Goal: Transaction & Acquisition: Purchase product/service

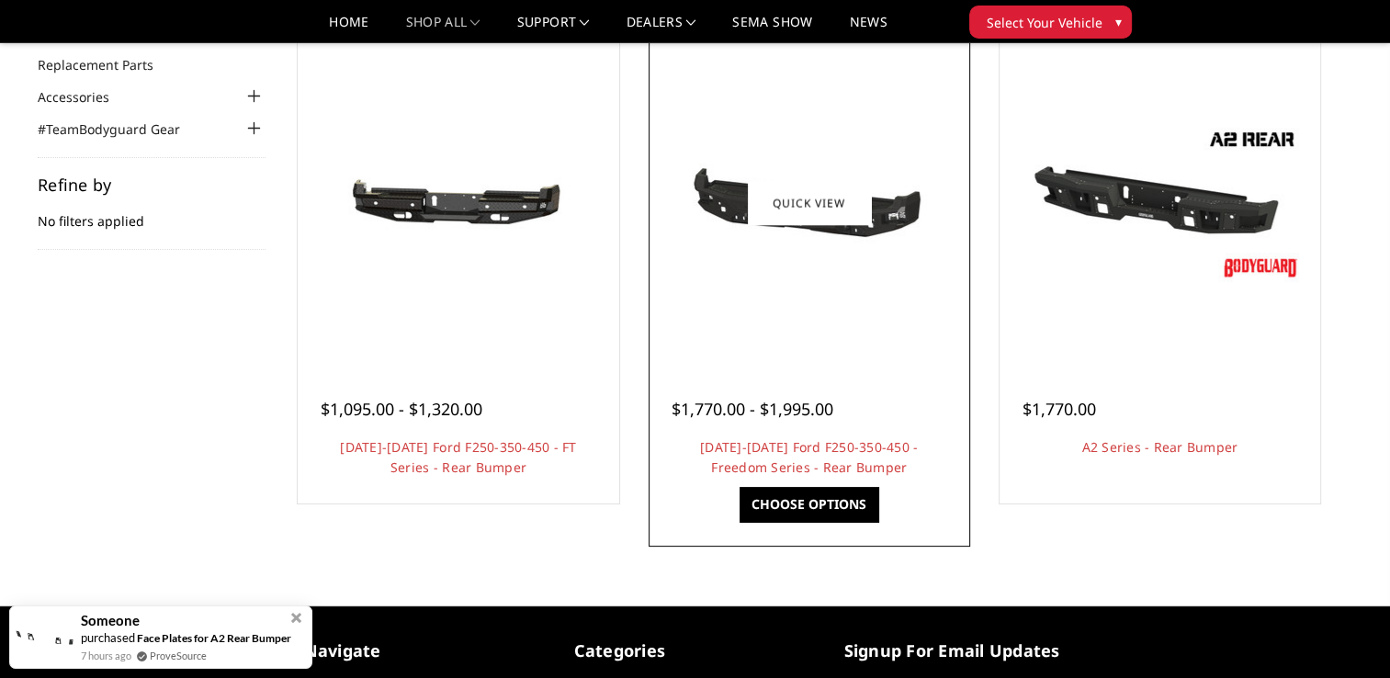
scroll to position [92, 0]
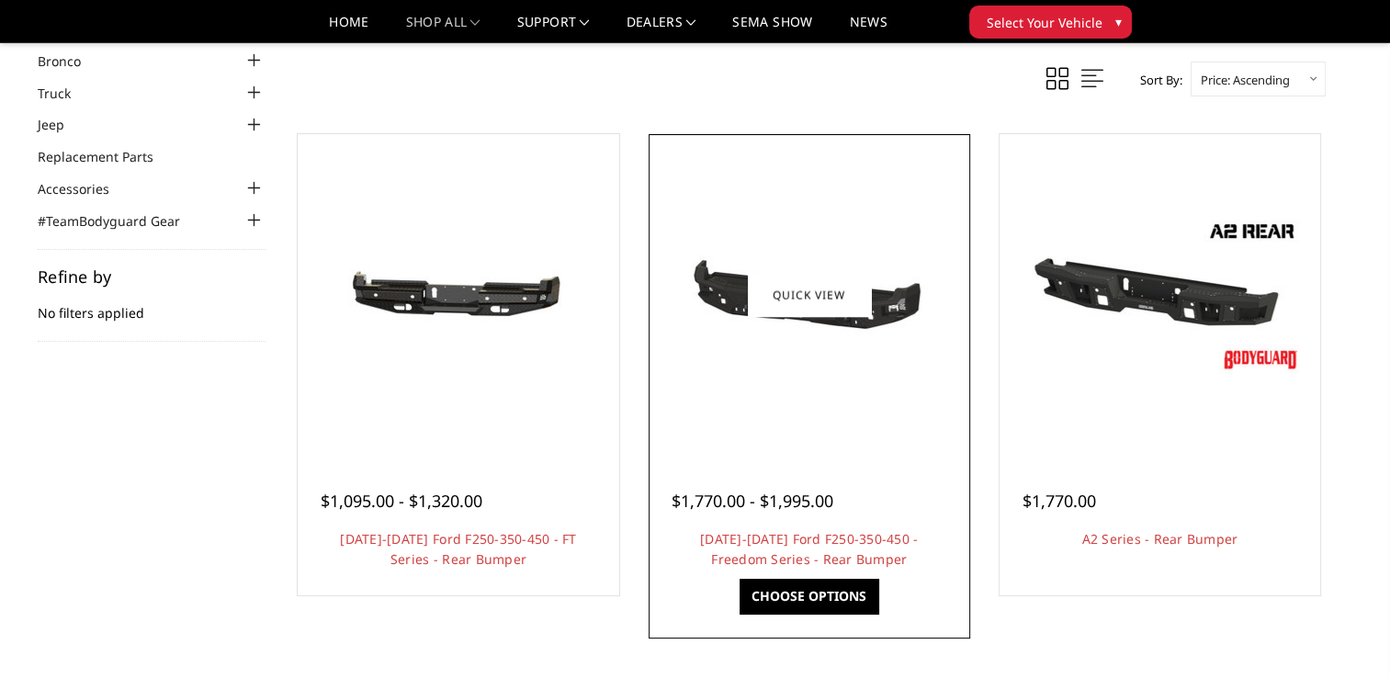
click at [855, 379] on div at bounding box center [809, 295] width 312 height 312
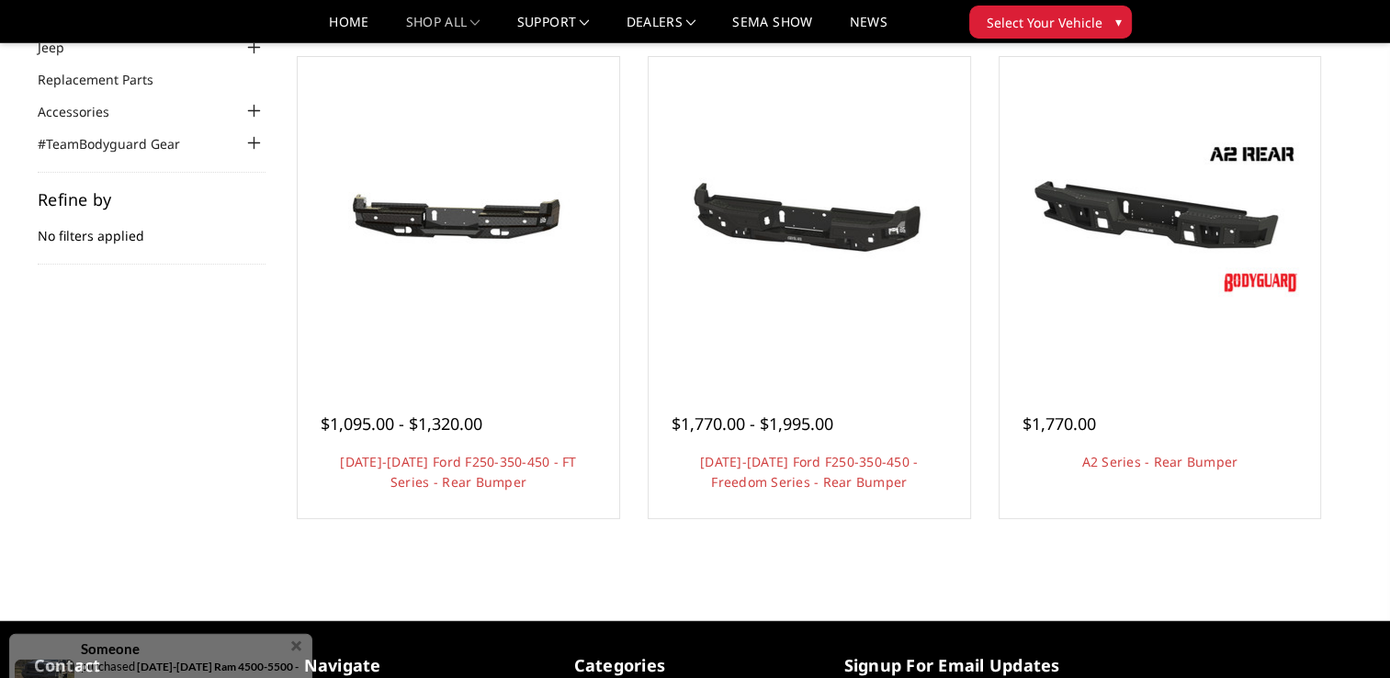
scroll to position [167, 0]
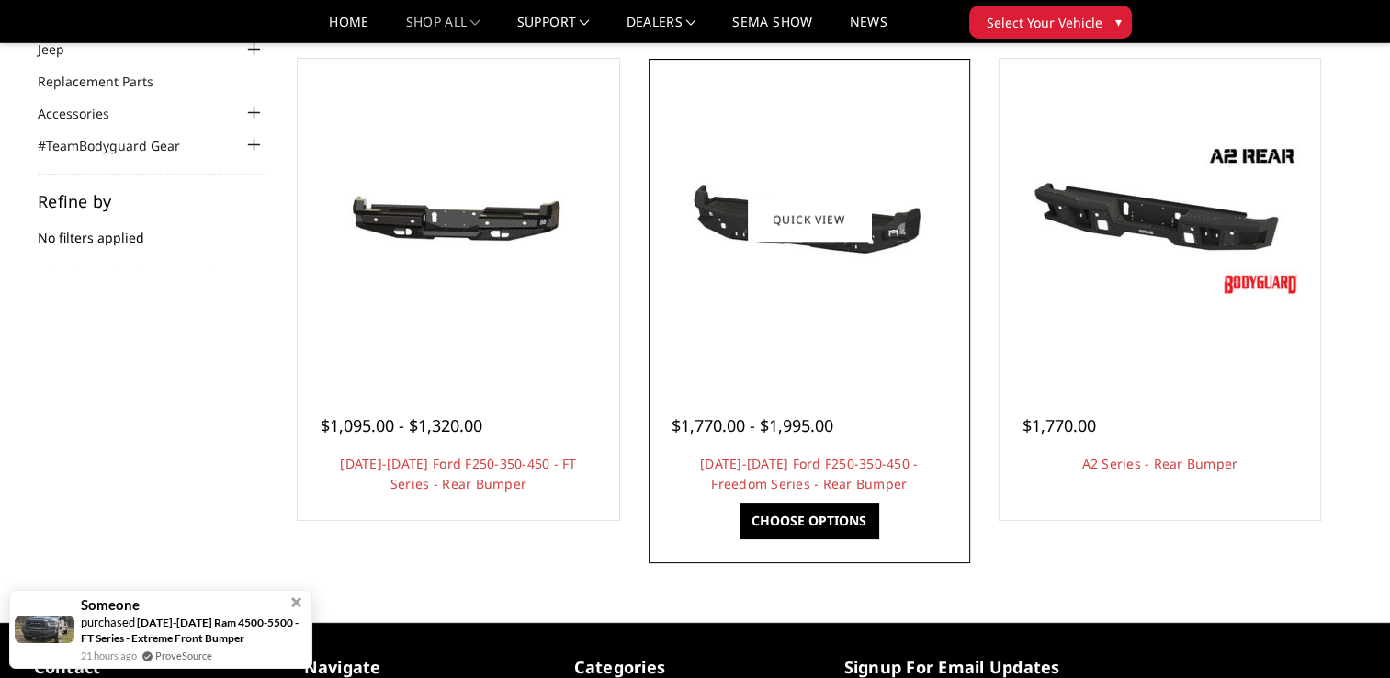
click at [842, 261] on img at bounding box center [809, 220] width 294 height 140
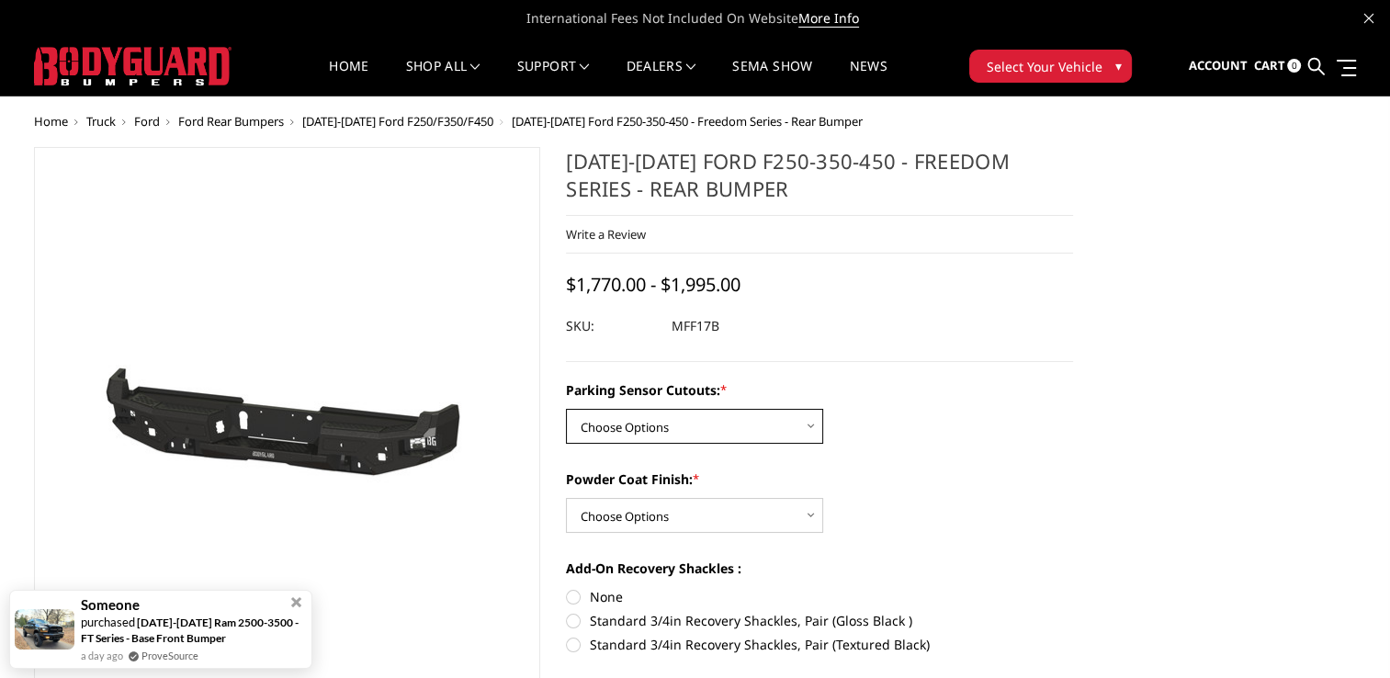
click at [800, 430] on select "Choose Options No - Without Parking Sensor Cutouts Yes - With Parking Sensor Cu…" at bounding box center [694, 426] width 257 height 35
select select "3073"
click at [566, 409] on select "Choose Options No - Without Parking Sensor Cutouts Yes - With Parking Sensor Cu…" at bounding box center [694, 426] width 257 height 35
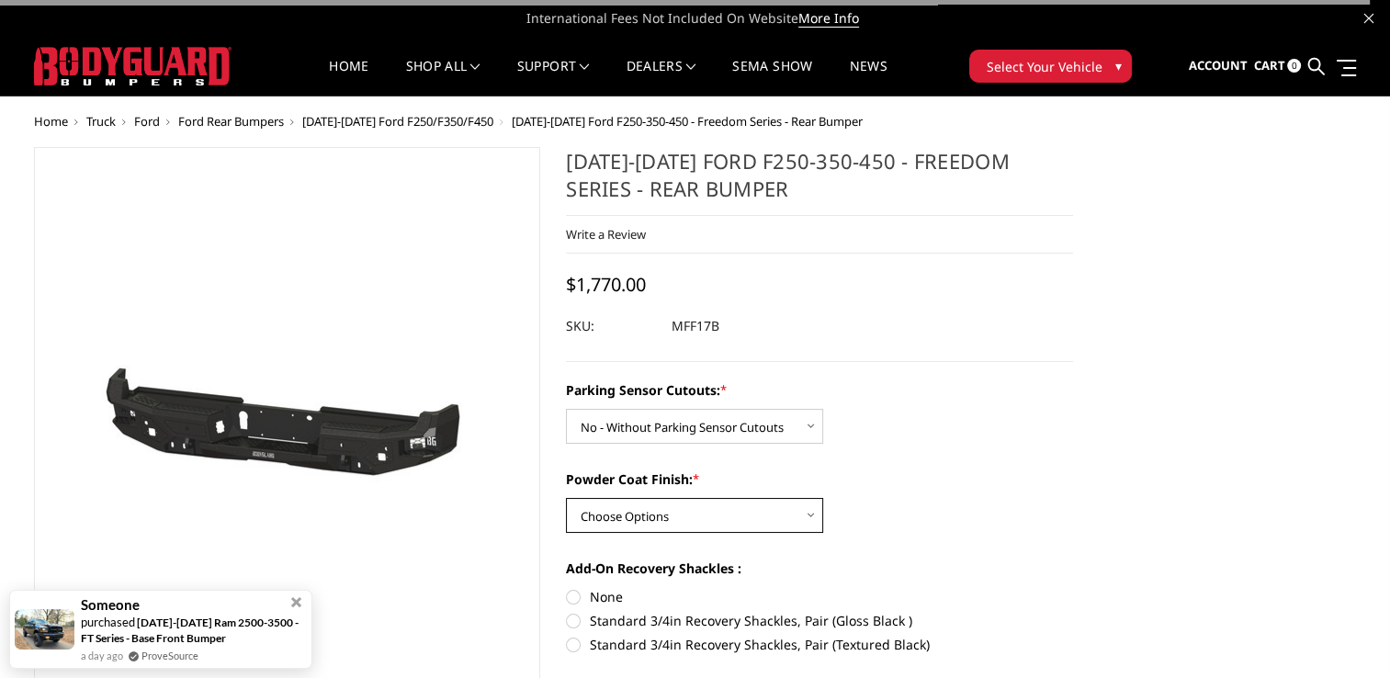
click at [788, 507] on select "Choose Options Bare Metal Texture Black Powder Coat" at bounding box center [694, 515] width 257 height 35
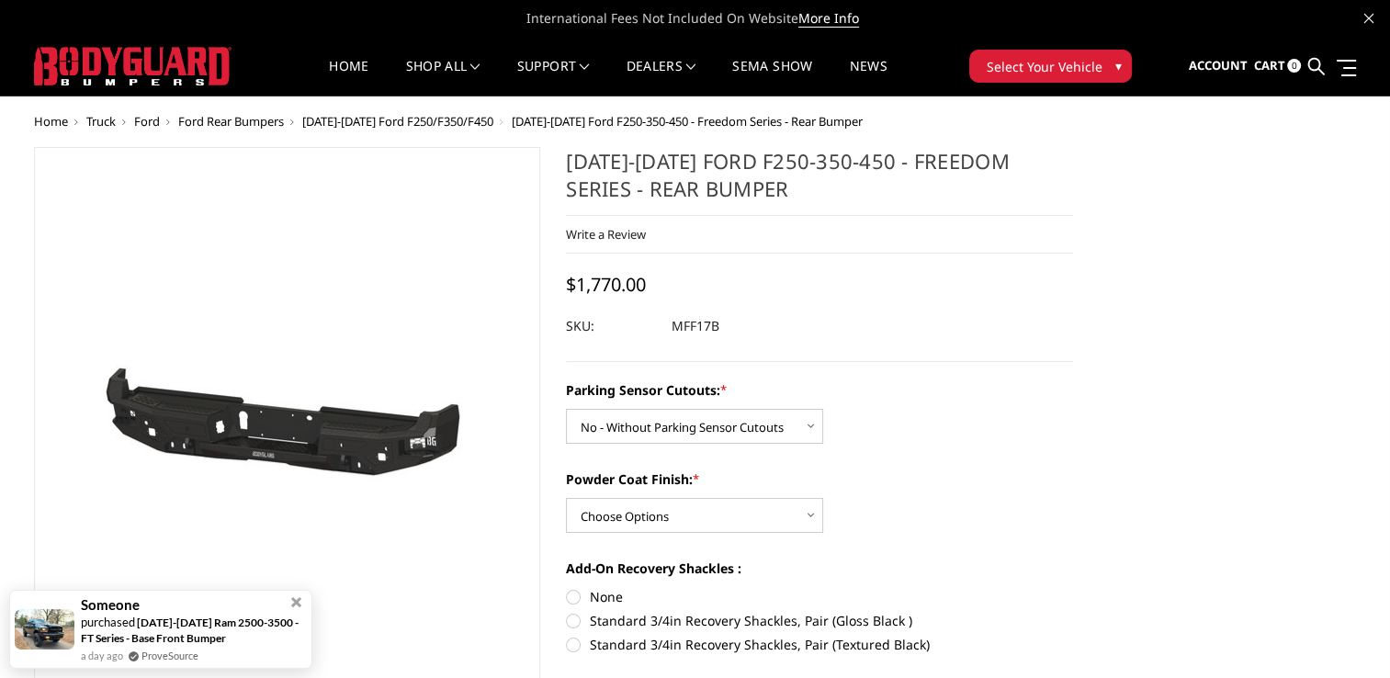
click at [937, 545] on div "Parking Sensor Cutouts: * Choose Options No - Without Parking Sensor Cutouts Ye…" at bounding box center [819, 667] width 507 height 575
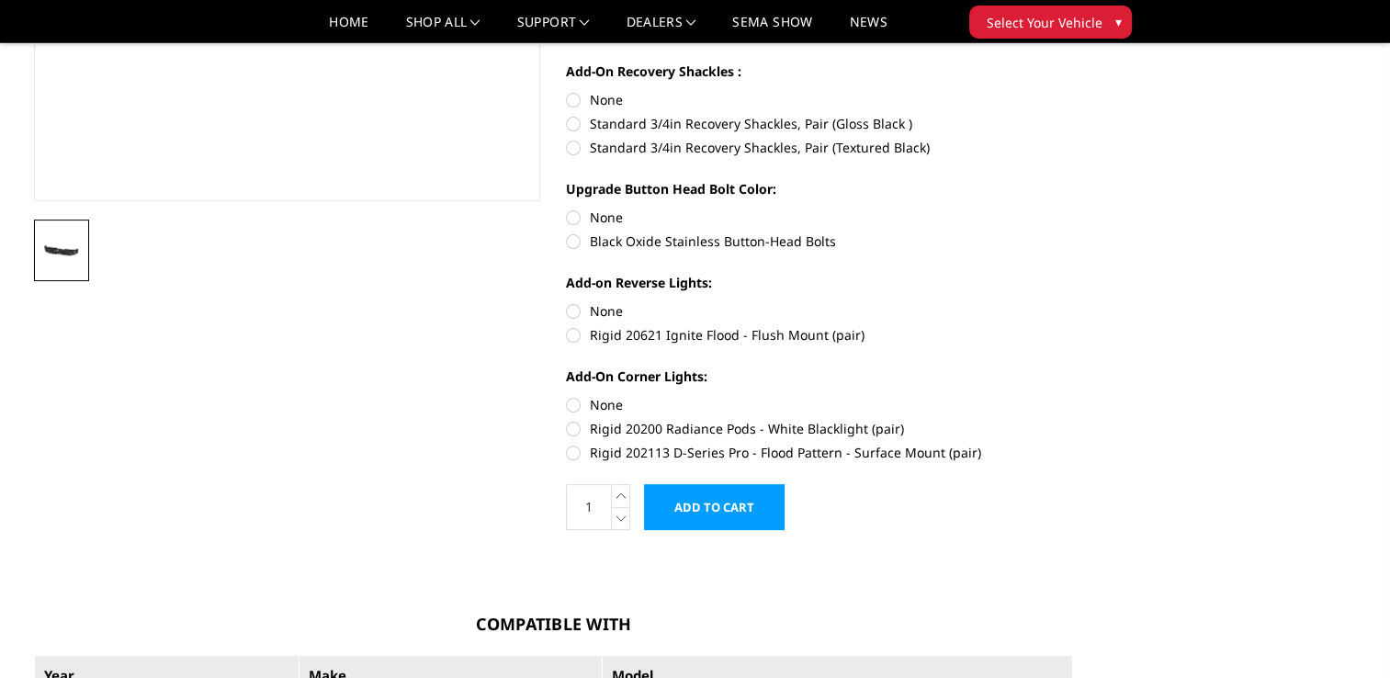
scroll to position [459, 0]
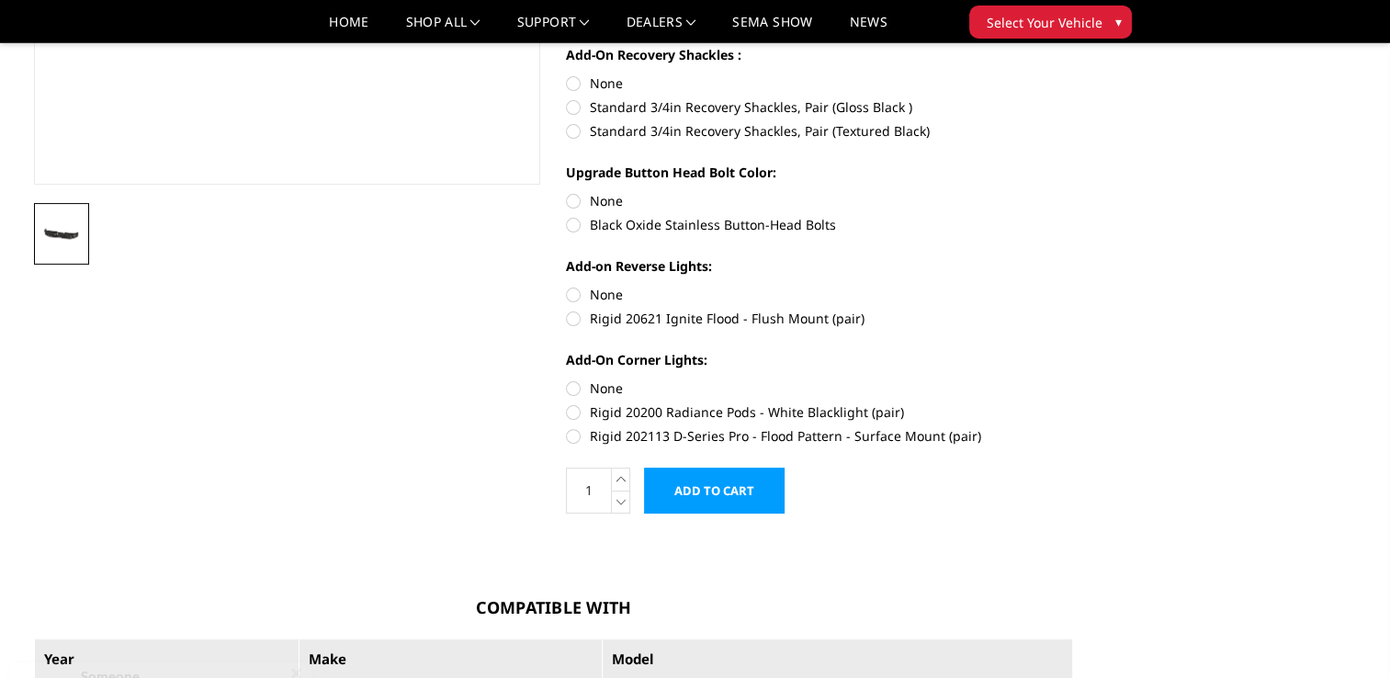
click at [584, 441] on label "Rigid 202113 D-Series Pro - Flood Pattern - Surface Mount (pair)" at bounding box center [819, 435] width 507 height 19
click at [1073, 403] on input "Rigid 202113 D-Series Pro - Flood Pattern - Surface Mount (pair)" at bounding box center [1073, 402] width 1 height 1
radio input "true"
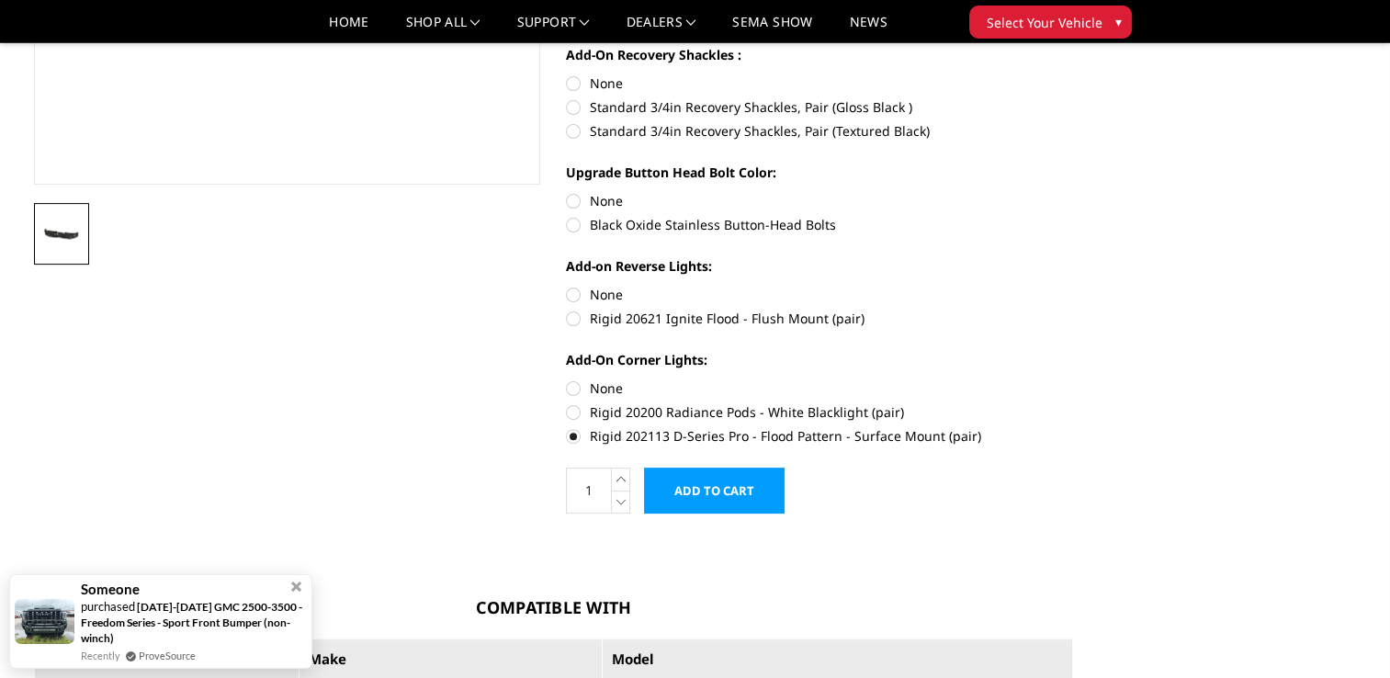
click at [579, 325] on label "Rigid 20621 Ignite Flood - Flush Mount (pair)" at bounding box center [819, 318] width 507 height 19
click at [1073, 286] on input "Rigid 20621 Ignite Flood - Flush Mount (pair)" at bounding box center [1073, 285] width 1 height 1
radio input "true"
click at [580, 226] on label "Black Oxide Stainless Button-Head Bolts" at bounding box center [819, 224] width 507 height 19
click at [1073, 192] on input "Black Oxide Stainless Button-Head Bolts" at bounding box center [1073, 191] width 1 height 1
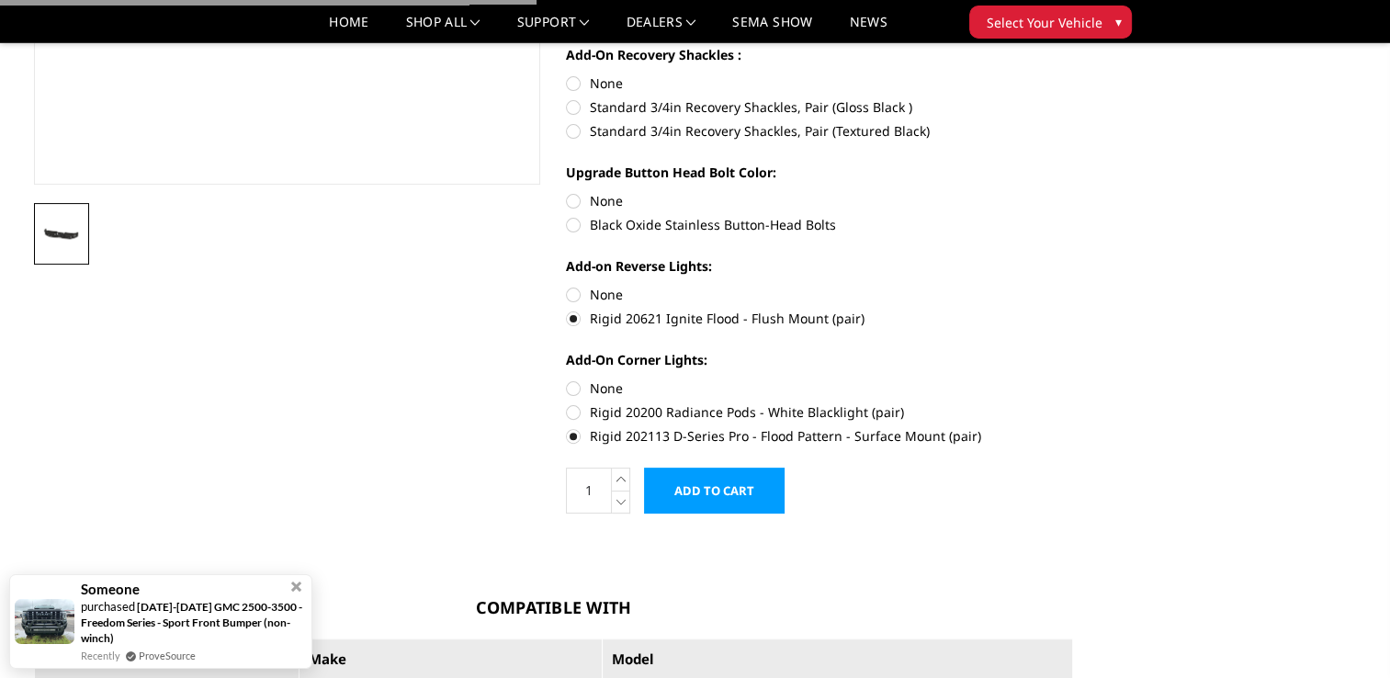
radio input "true"
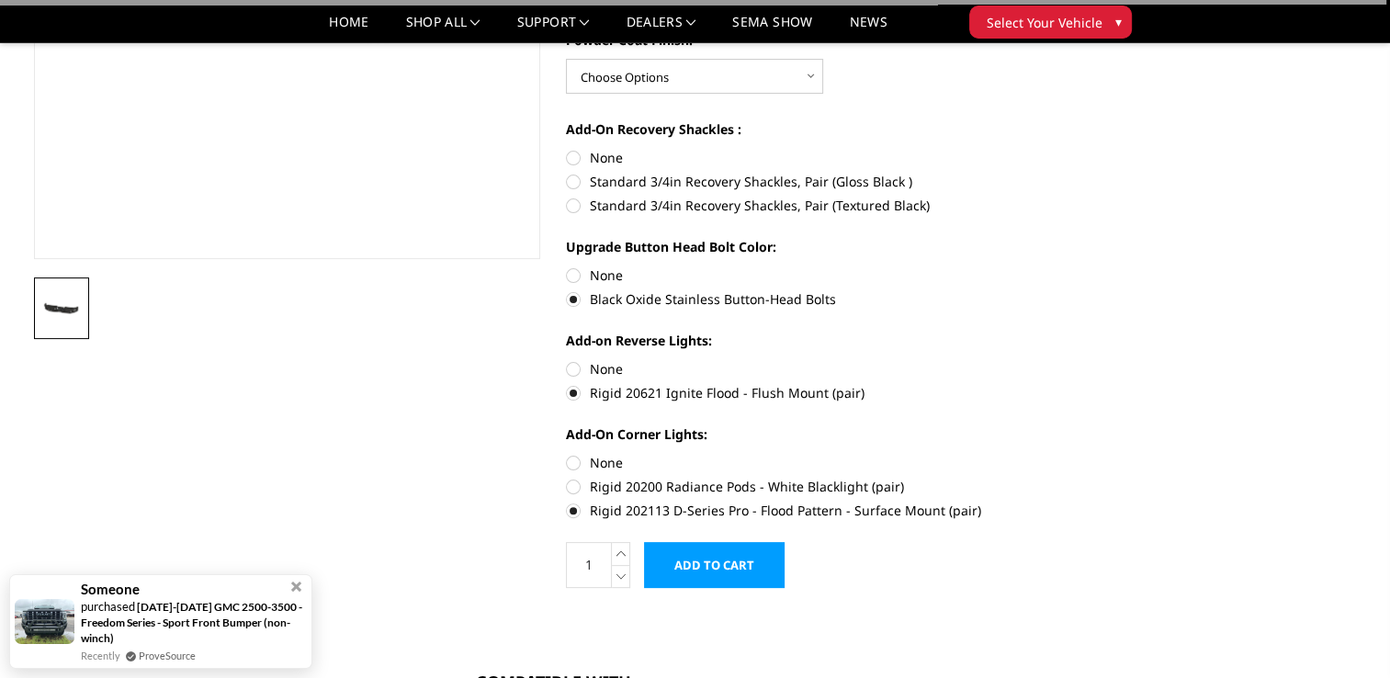
scroll to position [276, 0]
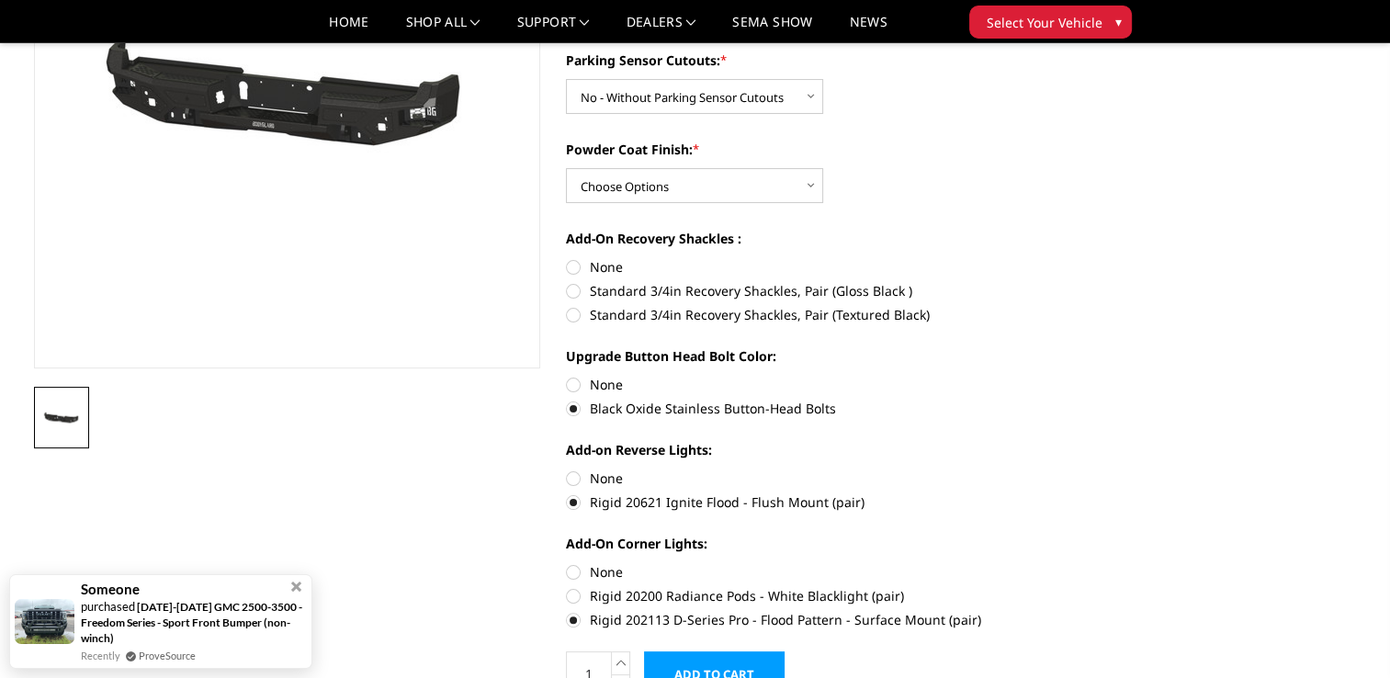
click at [577, 308] on label "Standard 3/4in Recovery Shackles, Pair (Textured Black)" at bounding box center [819, 314] width 507 height 19
click at [1073, 282] on input "Standard 3/4in Recovery Shackles, Pair (Textured Black)" at bounding box center [1073, 281] width 1 height 1
radio input "true"
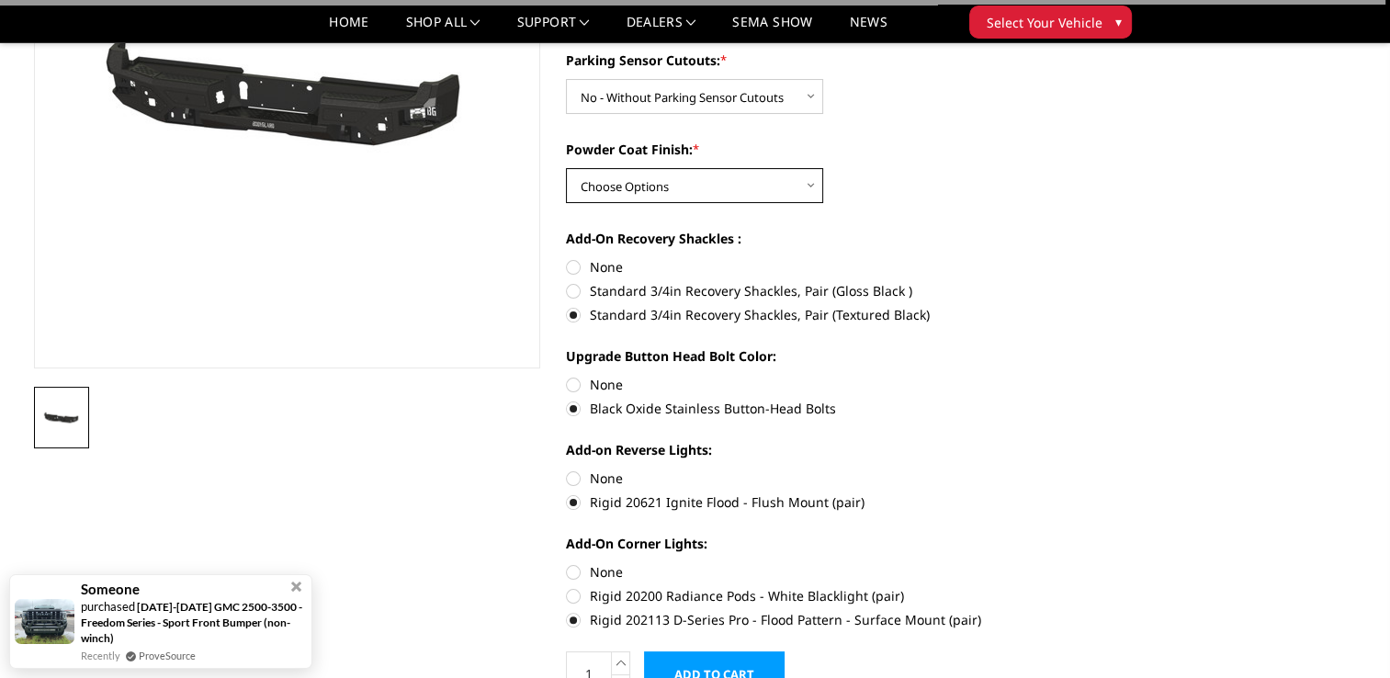
click at [648, 186] on select "Choose Options Bare Metal Texture Black Powder Coat" at bounding box center [694, 185] width 257 height 35
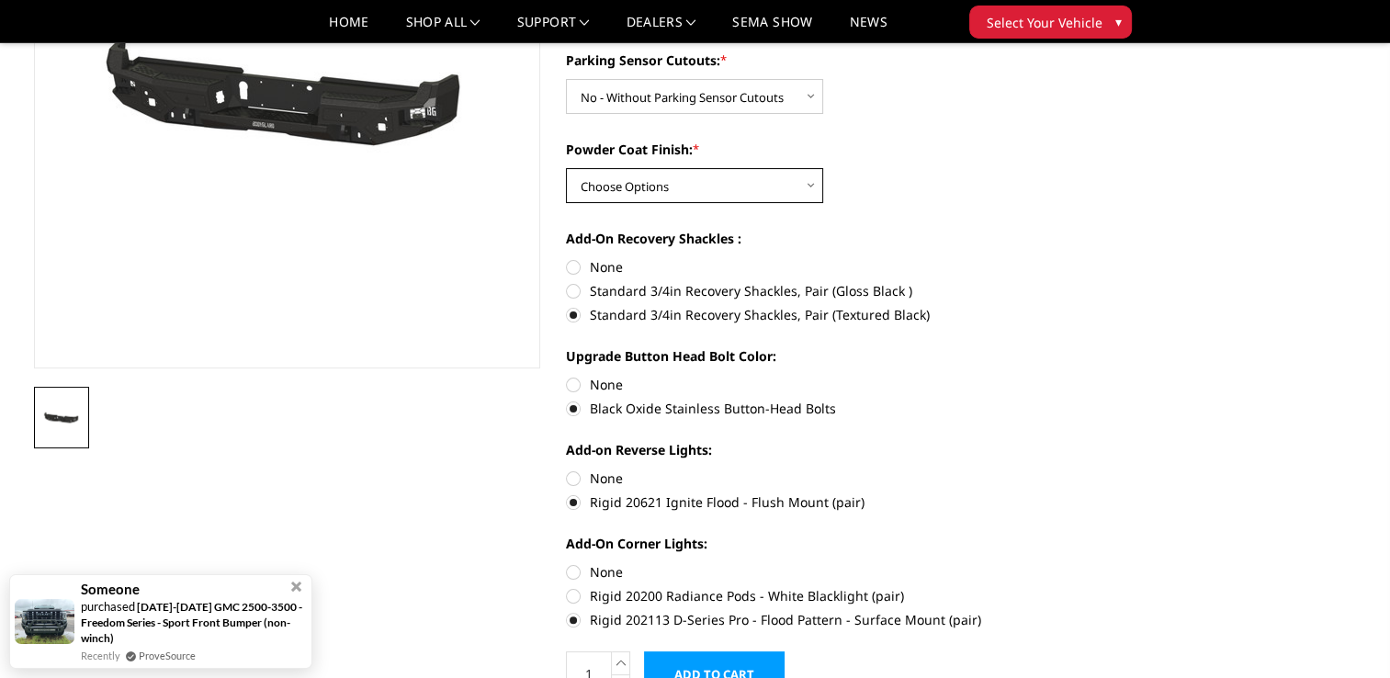
select select "3076"
click at [566, 168] on select "Choose Options Bare Metal Texture Black Powder Coat" at bounding box center [694, 185] width 257 height 35
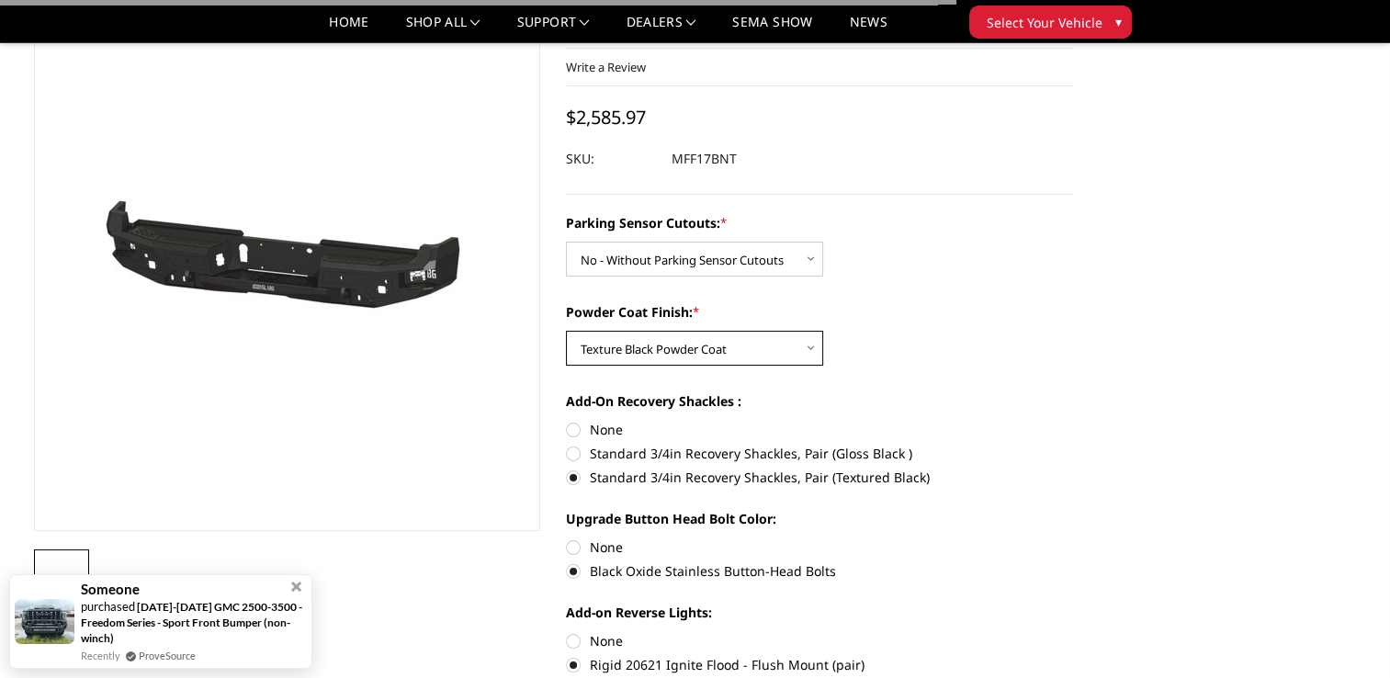
scroll to position [0, 0]
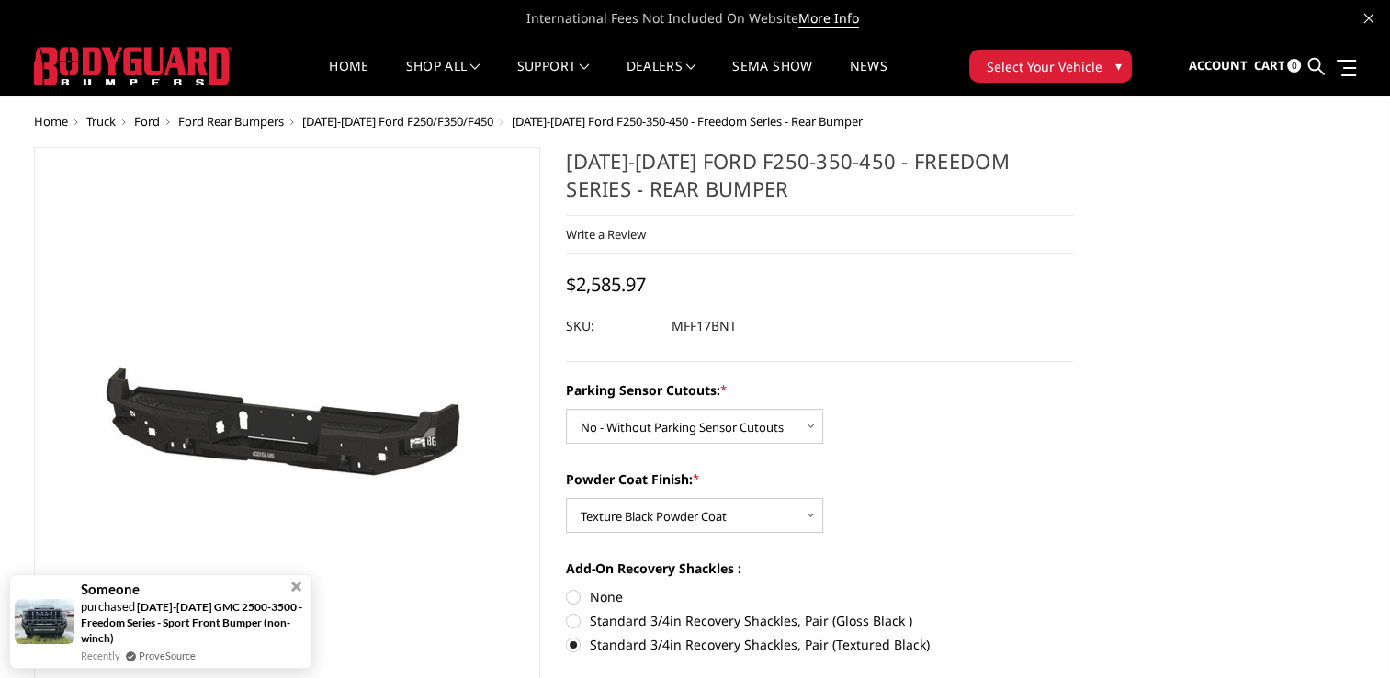
click at [966, 408] on div "Parking Sensor Cutouts: * Choose Options No - Without Parking Sensor Cutouts Ye…" at bounding box center [819, 411] width 507 height 63
